Goal: Navigation & Orientation: Find specific page/section

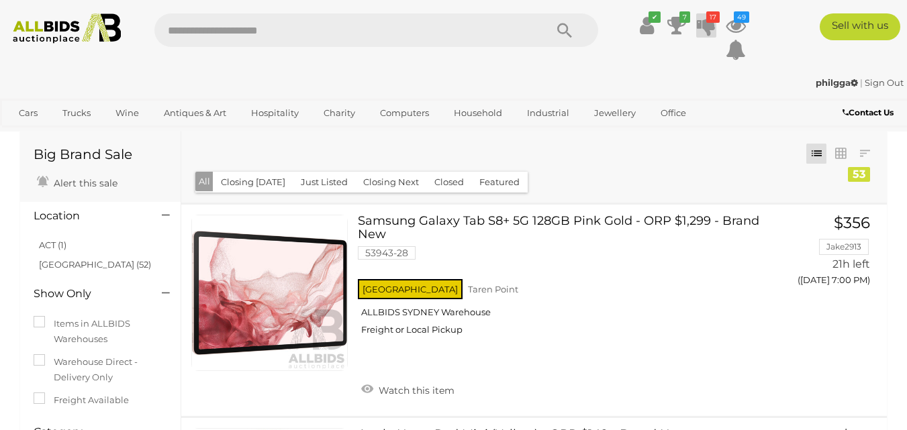
click at [705, 21] on icon at bounding box center [706, 25] width 19 height 24
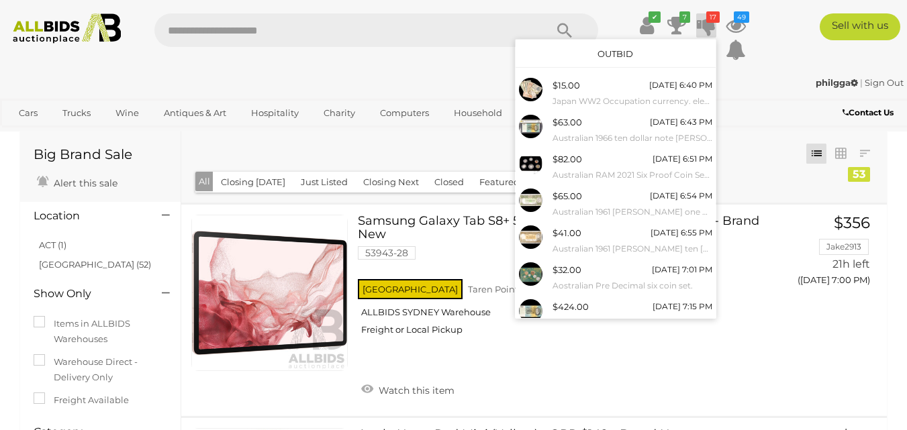
click at [604, 49] on link "Outbid" at bounding box center [616, 53] width 36 height 11
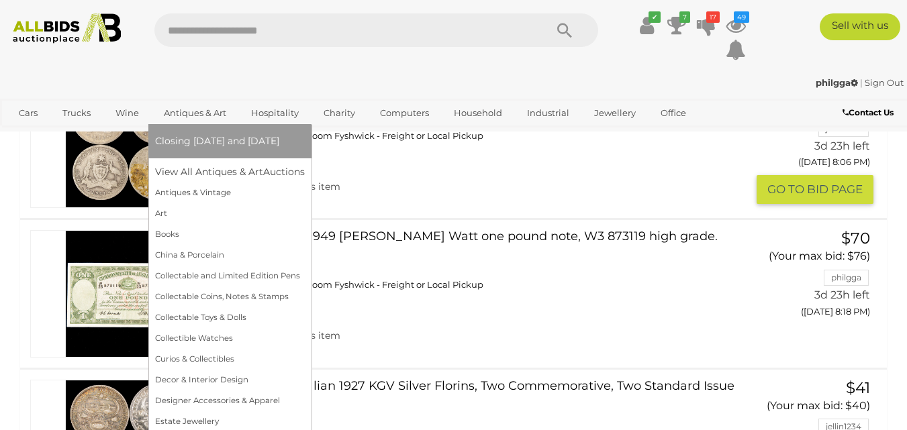
scroll to position [2820, 0]
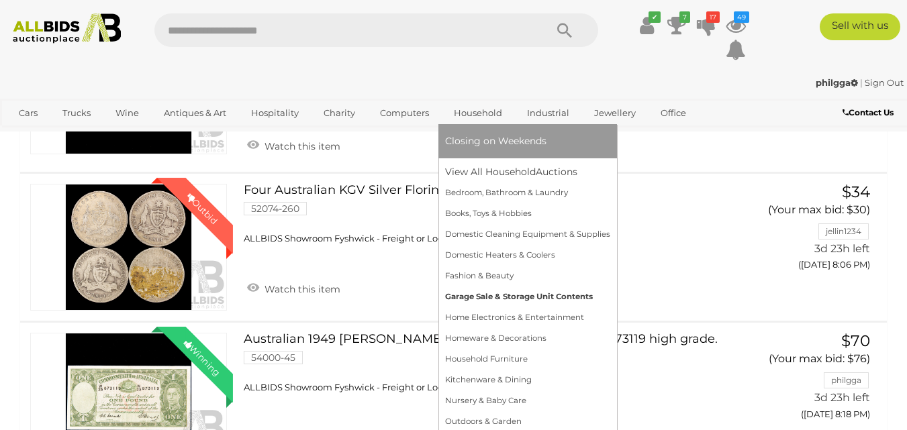
click at [487, 295] on link "Garage Sale & Storage Unit Contents" at bounding box center [527, 297] width 165 height 21
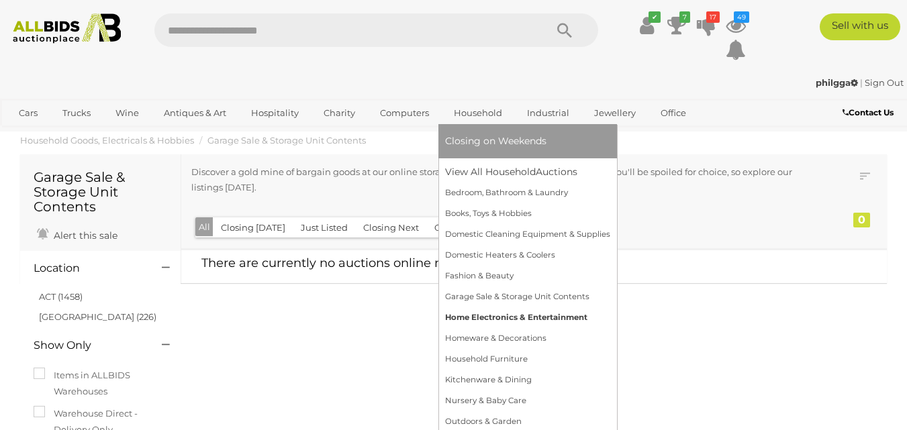
click at [469, 311] on link "Home Electronics & Entertainment" at bounding box center [527, 318] width 165 height 21
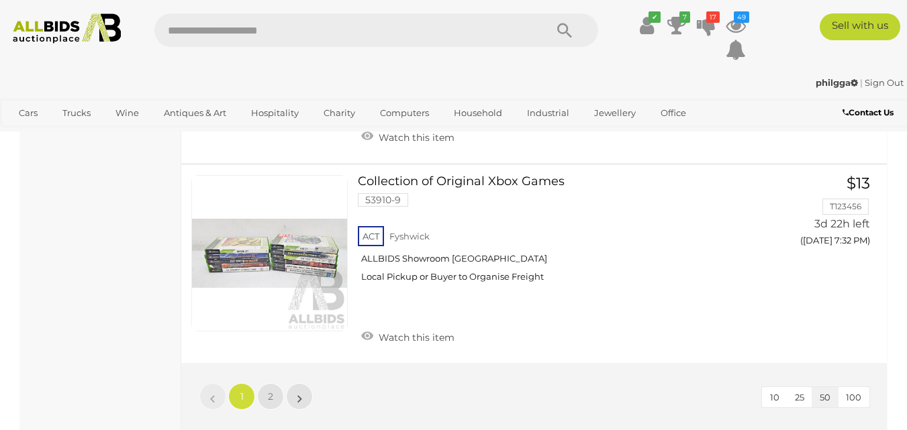
scroll to position [10004, 0]
